Goal: Task Accomplishment & Management: Manage account settings

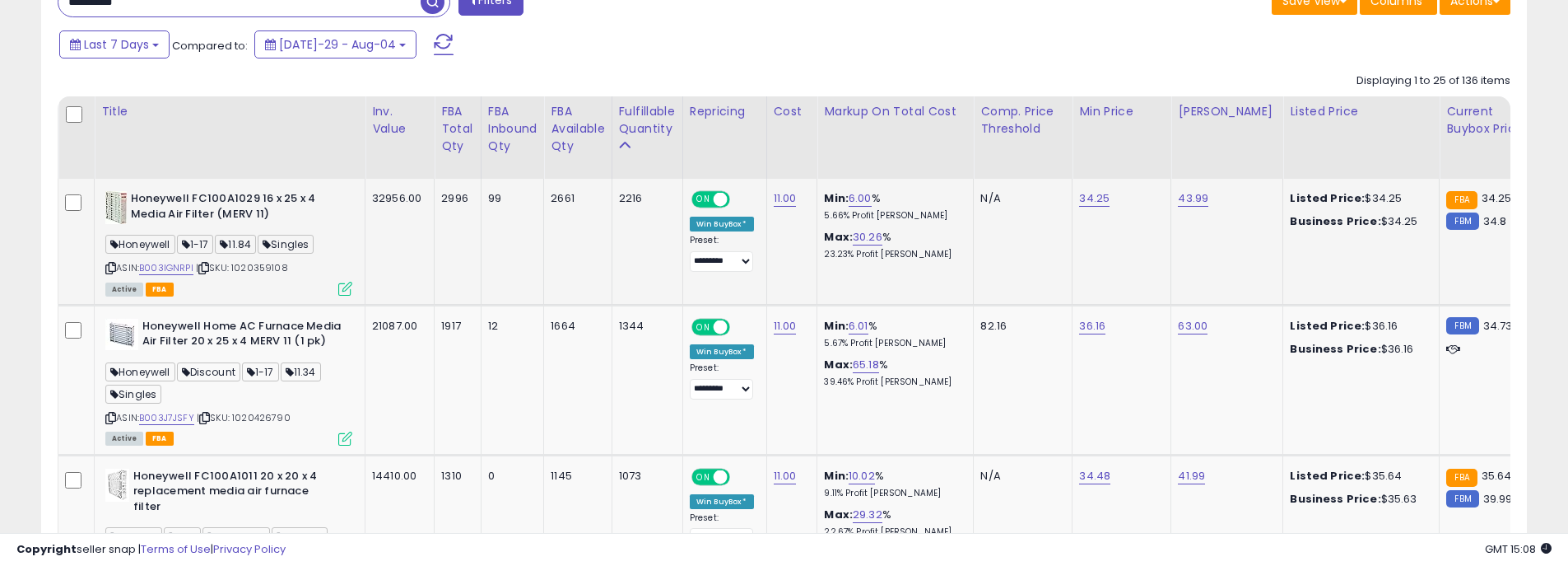
scroll to position [338, 862]
click at [167, 267] on link "B003IGNRPI" at bounding box center [167, 267] width 54 height 14
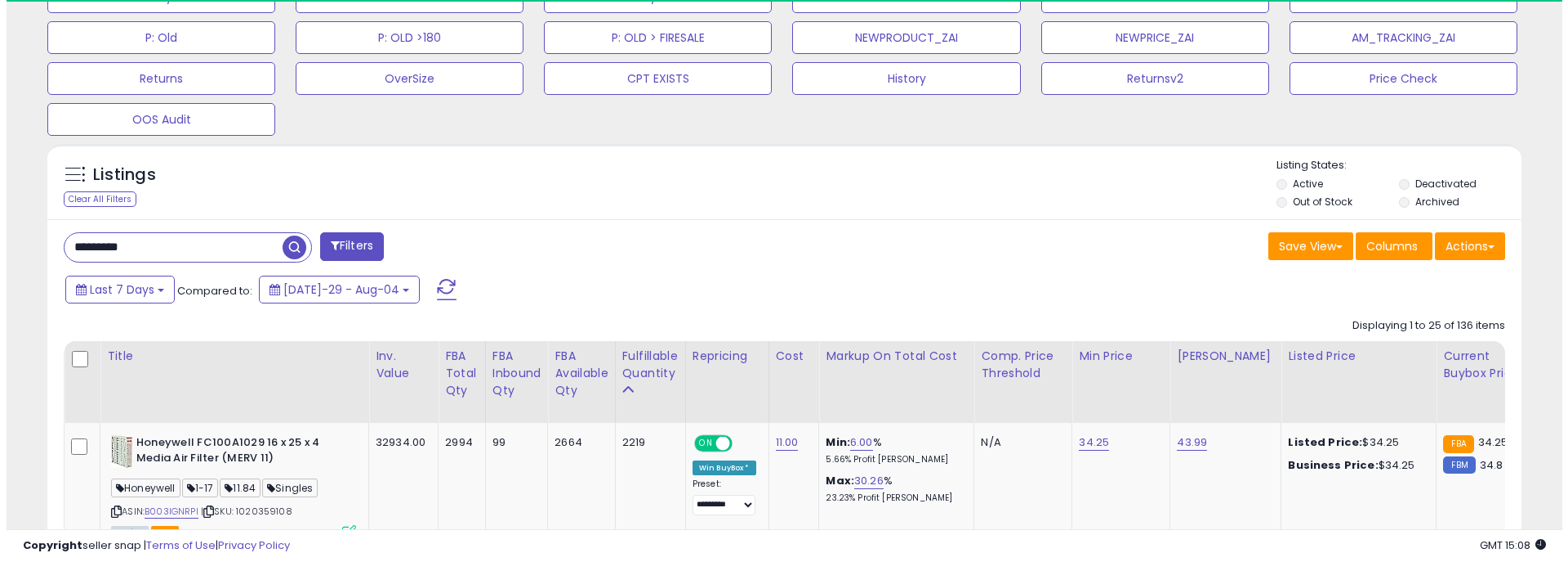
scroll to position [335, 855]
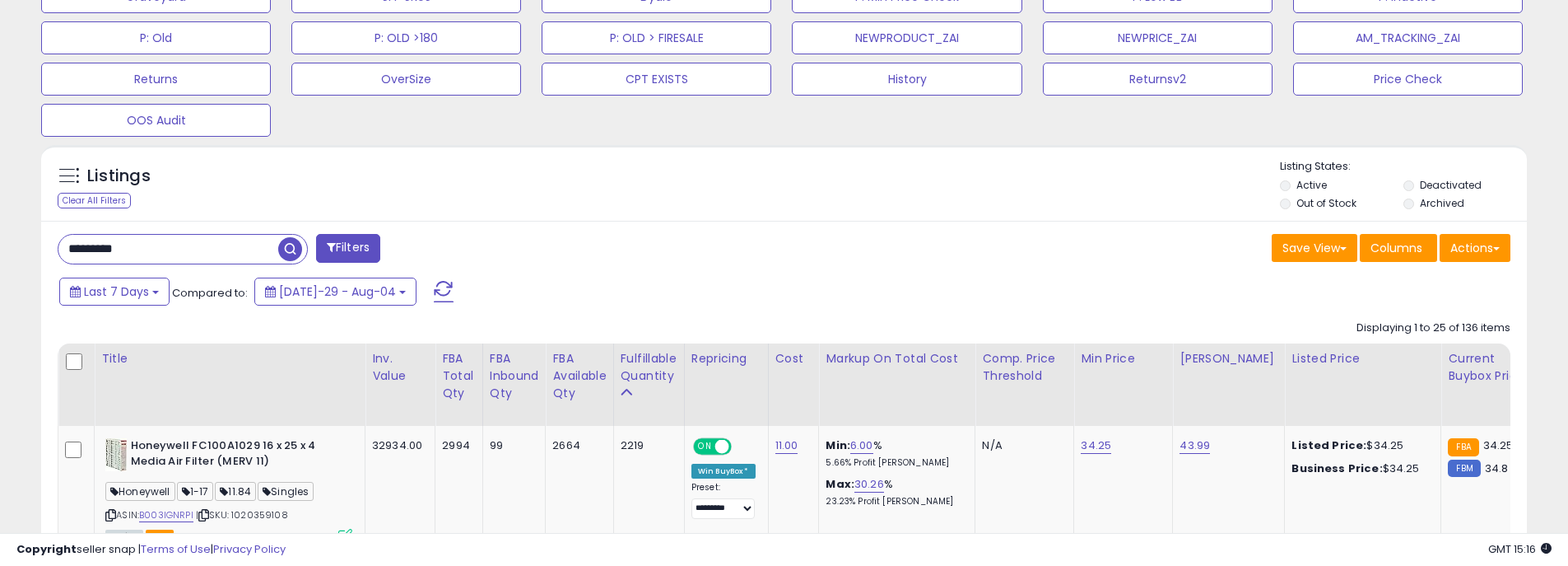
click at [917, 198] on div "Listings Clear All Filters Listing States:" at bounding box center [783, 187] width 1486 height 56
click at [151, 251] on input "*********" at bounding box center [168, 249] width 220 height 29
drag, startPoint x: 173, startPoint y: 245, endPoint x: 16, endPoint y: 245, distance: 157.0
type input "*****"
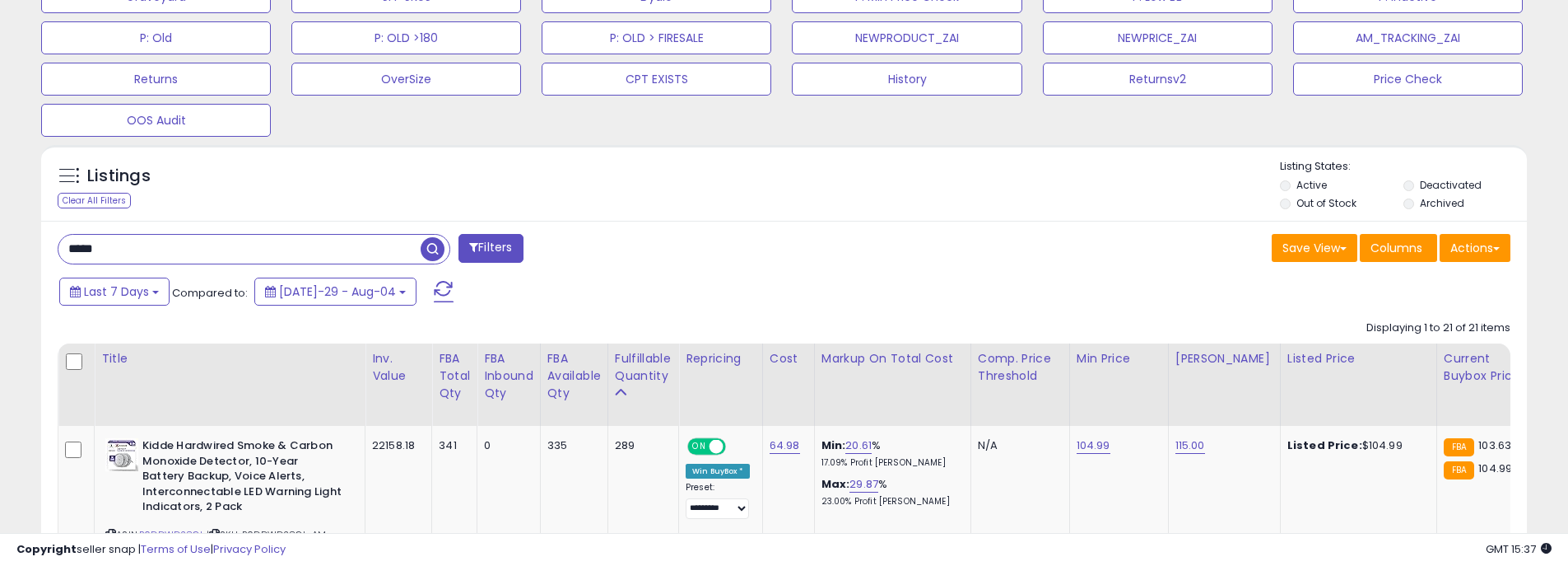
click at [1016, 203] on div "Listings Clear All Filters Listing States:" at bounding box center [783, 187] width 1486 height 56
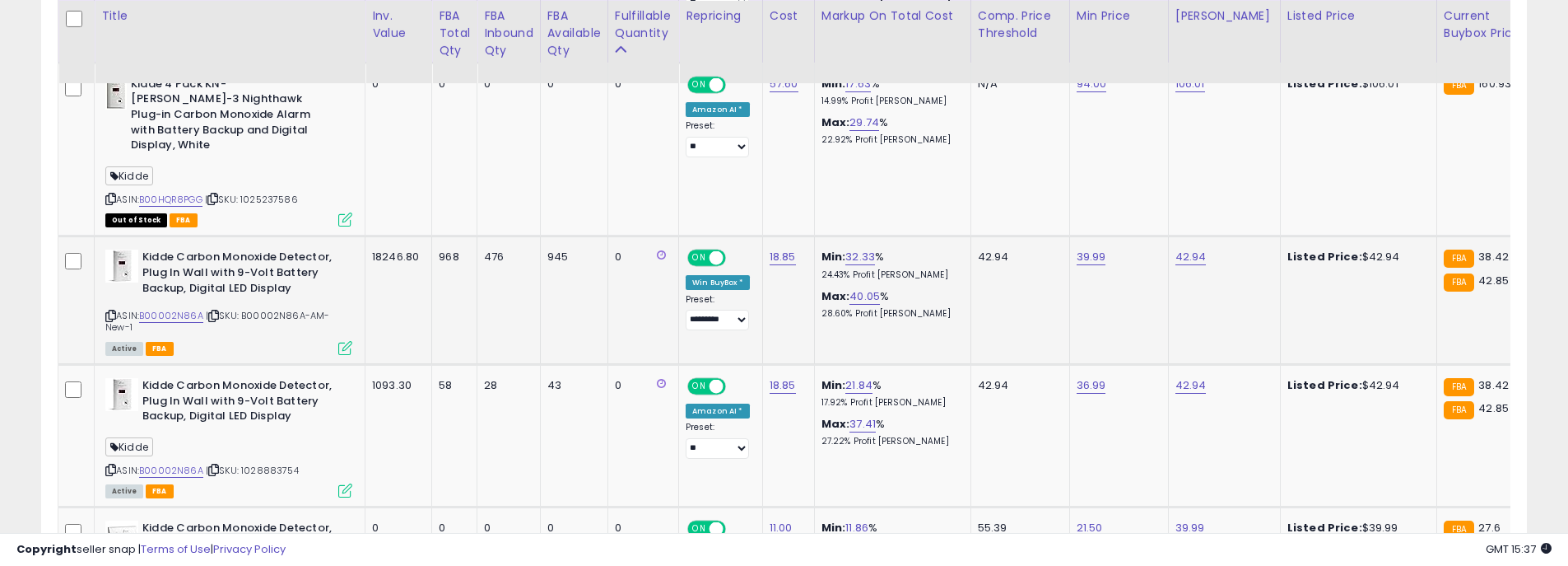
scroll to position [1485, 0]
click at [173, 308] on link "B00002N86A" at bounding box center [171, 314] width 64 height 14
click at [167, 308] on link "B00002N86A" at bounding box center [171, 314] width 64 height 14
